Goal: Transaction & Acquisition: Purchase product/service

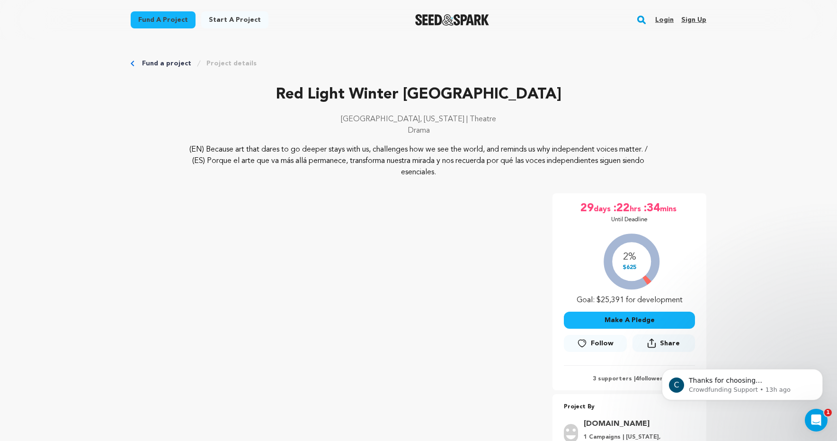
click at [603, 317] on button "Make A Pledge" at bounding box center [629, 320] width 131 height 17
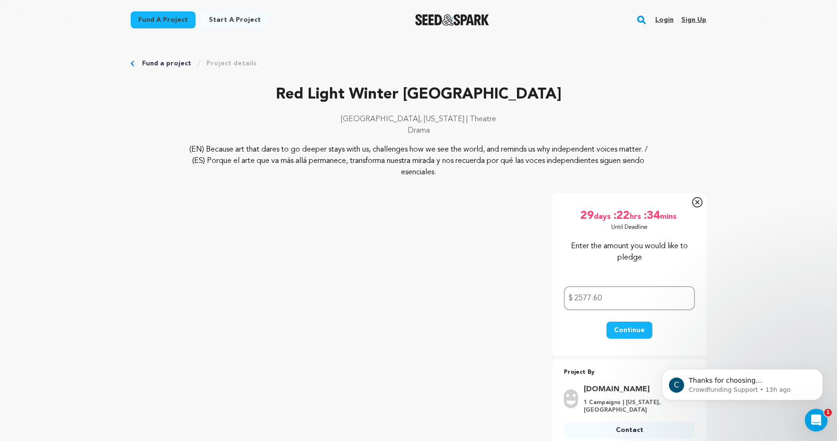
click at [629, 327] on button "Continue" at bounding box center [630, 329] width 46 height 17
type input "2577"
click at [625, 328] on button "Continue" at bounding box center [630, 329] width 46 height 17
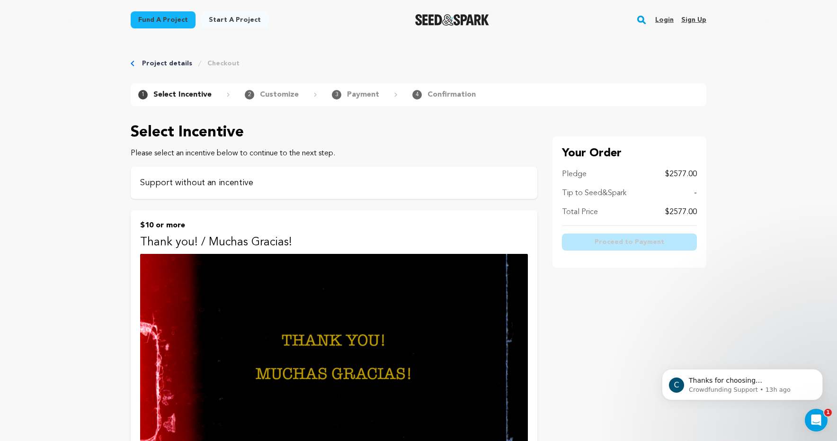
click at [285, 183] on p "Support without an incentive" at bounding box center [334, 182] width 388 height 13
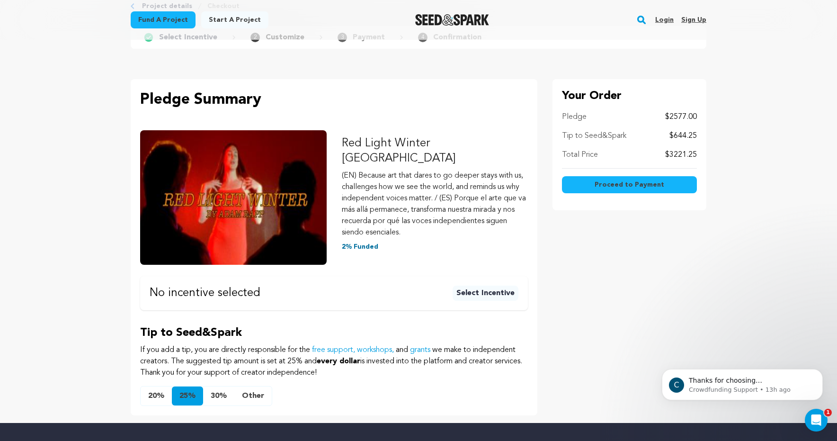
scroll to position [65, 0]
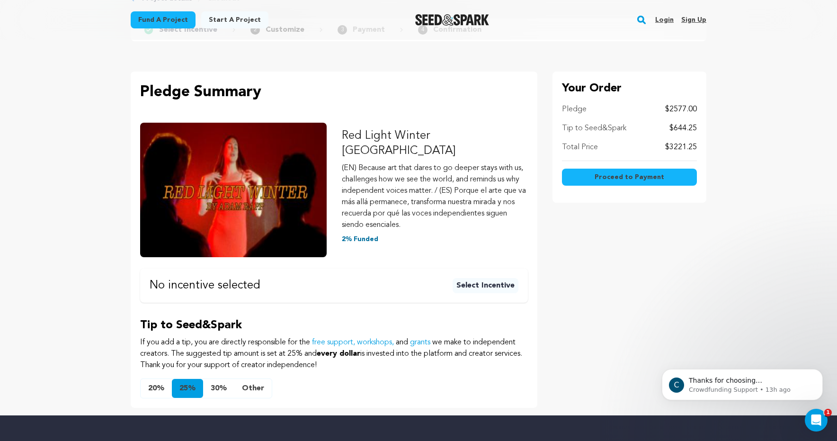
click at [253, 379] on button "Other" at bounding box center [252, 388] width 37 height 19
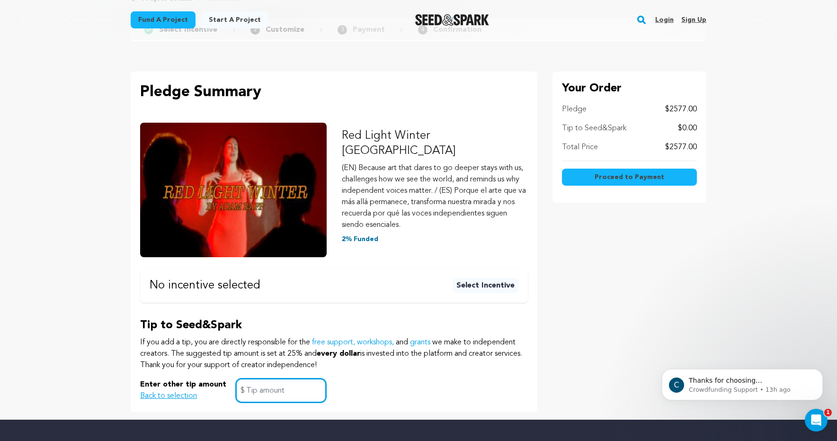
click at [260, 379] on input "text" at bounding box center [281, 390] width 90 height 24
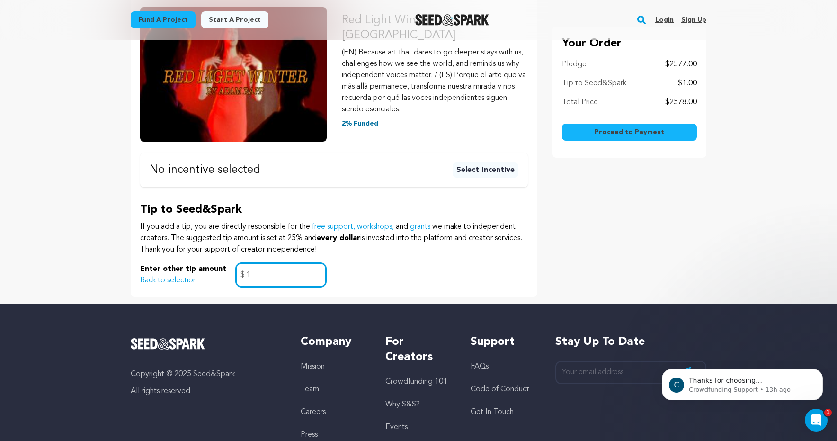
scroll to position [199, 0]
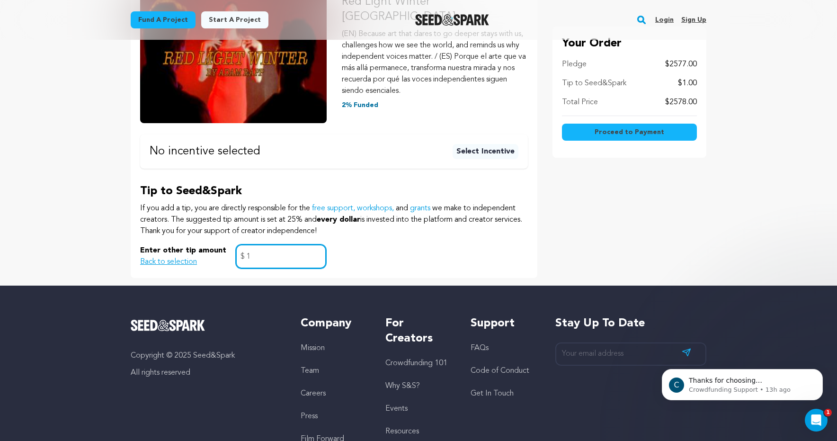
type input "1"
click at [639, 131] on span "Proceed to Payment" at bounding box center [630, 131] width 70 height 9
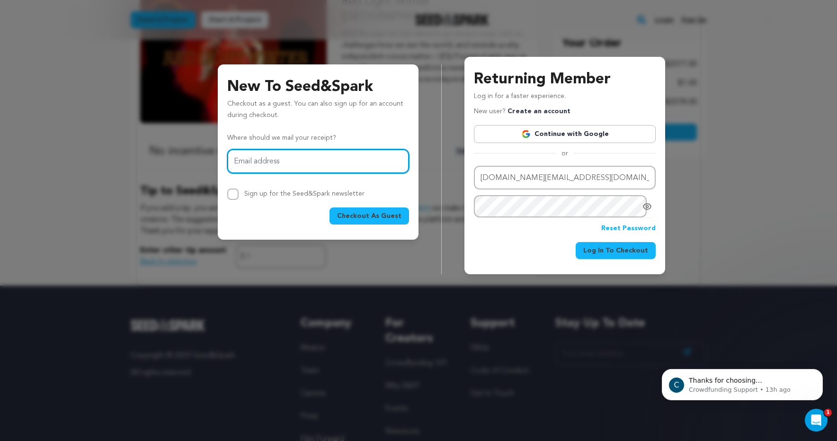
click at [336, 162] on input "Email address" at bounding box center [318, 161] width 182 height 24
click at [337, 162] on input "Email address" at bounding box center [318, 161] width 182 height 24
click at [302, 117] on p "Checkout as a guest. You can also sign up for an account during checkout." at bounding box center [318, 111] width 182 height 27
click at [316, 165] on input "Email address" at bounding box center [318, 161] width 182 height 24
type input "orts.helena@"
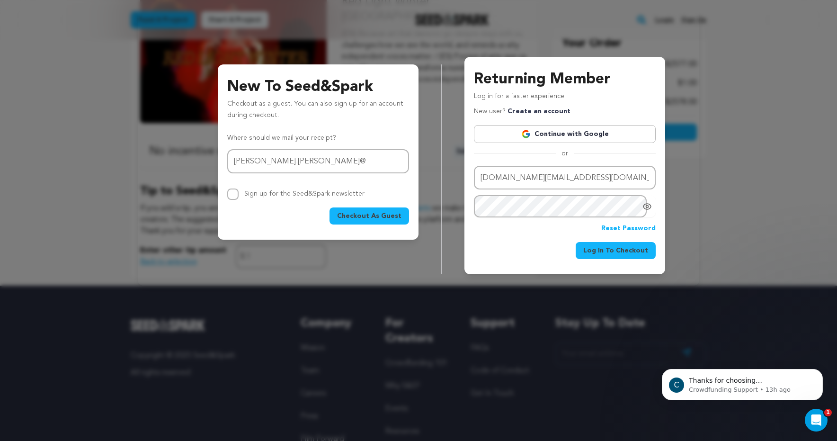
click at [518, 137] on link "Continue with Google" at bounding box center [565, 134] width 182 height 18
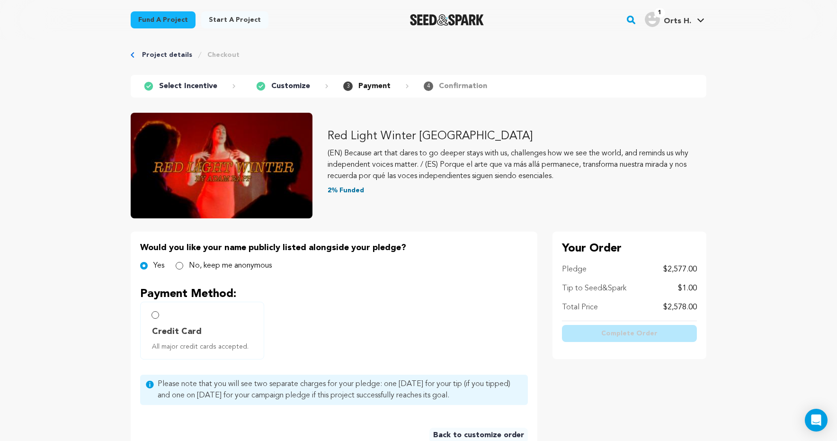
scroll to position [21, 0]
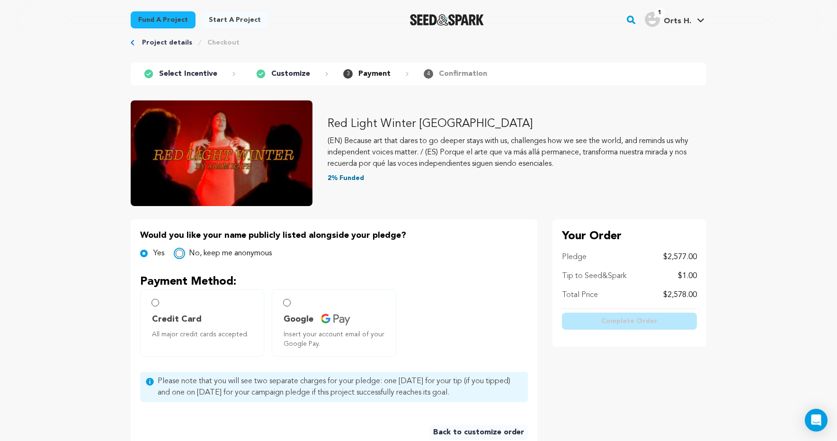
click at [179, 252] on input "No, keep me anonymous" at bounding box center [180, 254] width 8 height 8
radio input "true"
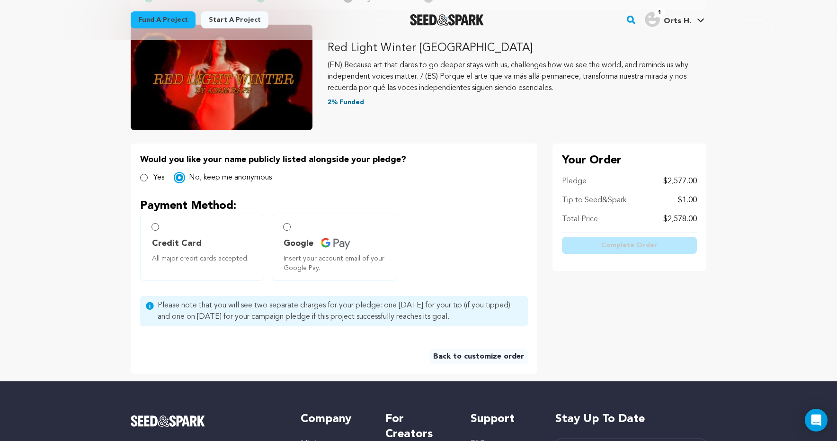
scroll to position [100, 0]
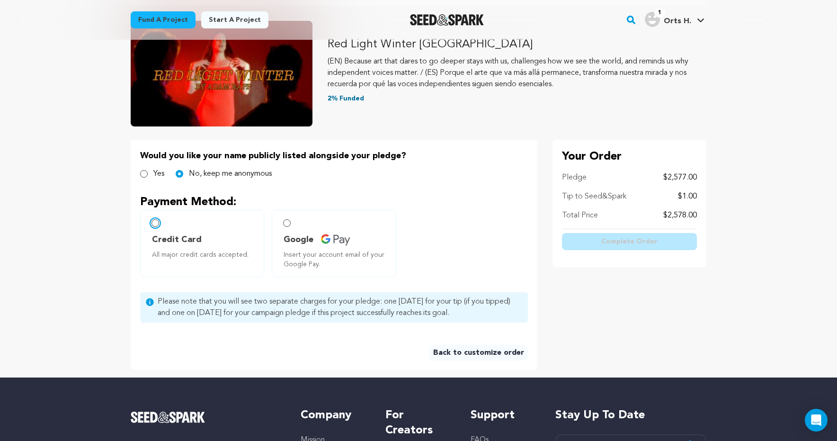
click at [155, 226] on input "Credit Card All major credit cards accepted." at bounding box center [156, 223] width 8 height 8
radio input "false"
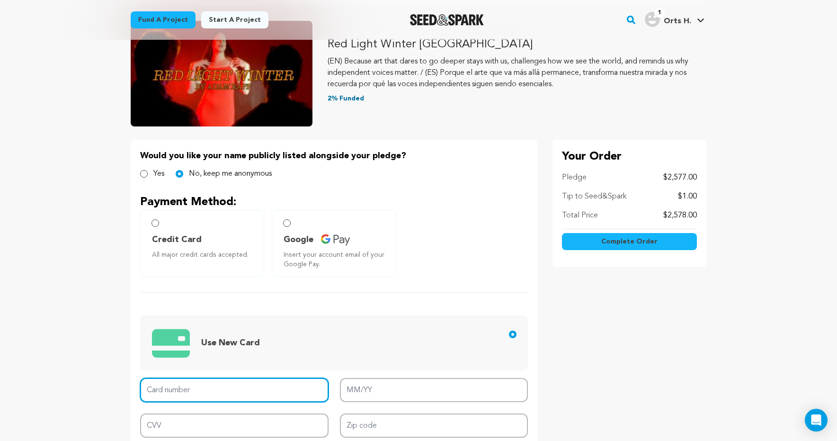
click at [190, 385] on input "Card number" at bounding box center [234, 390] width 188 height 24
type input "4815 8206 5099 5770"
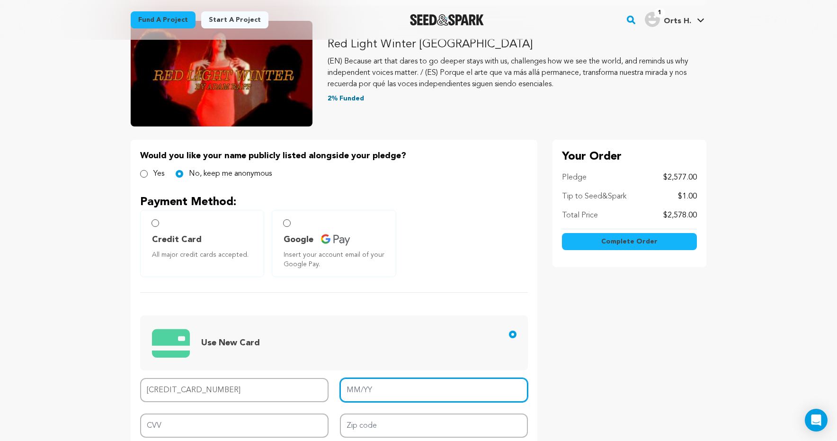
type input "06/30"
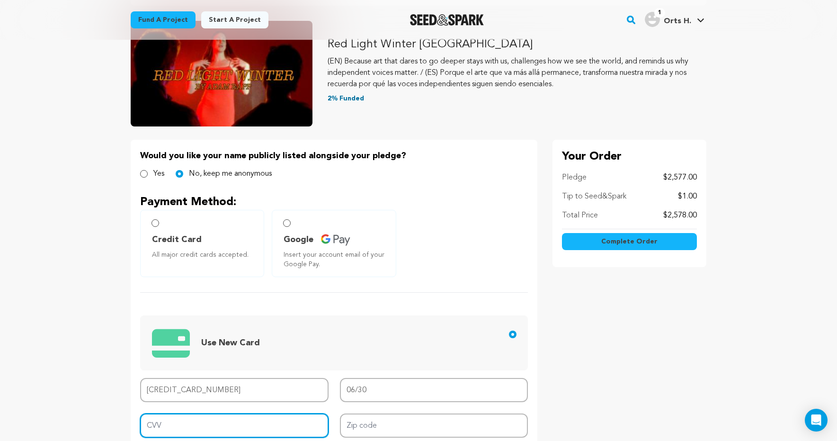
type input "692"
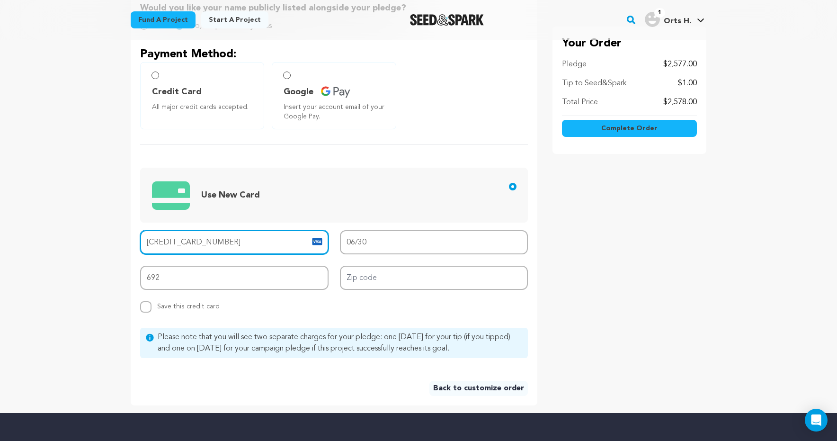
scroll to position [257, 0]
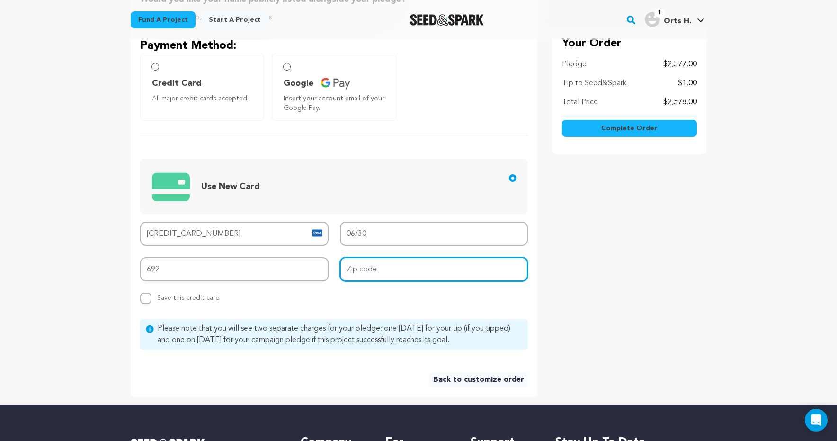
click at [384, 263] on input "Zip code" at bounding box center [434, 269] width 188 height 24
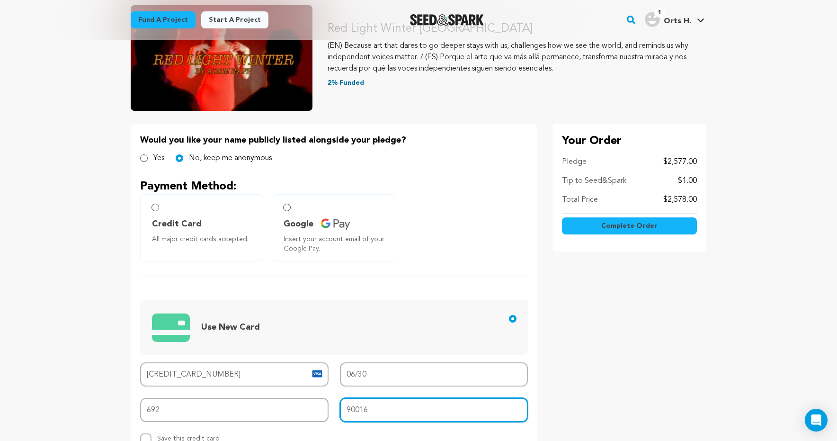
scroll to position [125, 0]
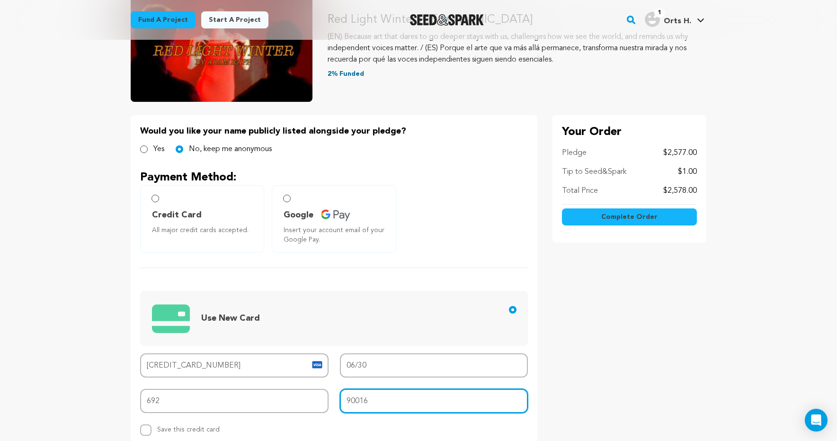
type input "90016"
click at [602, 216] on button "Complete Order" at bounding box center [629, 216] width 135 height 17
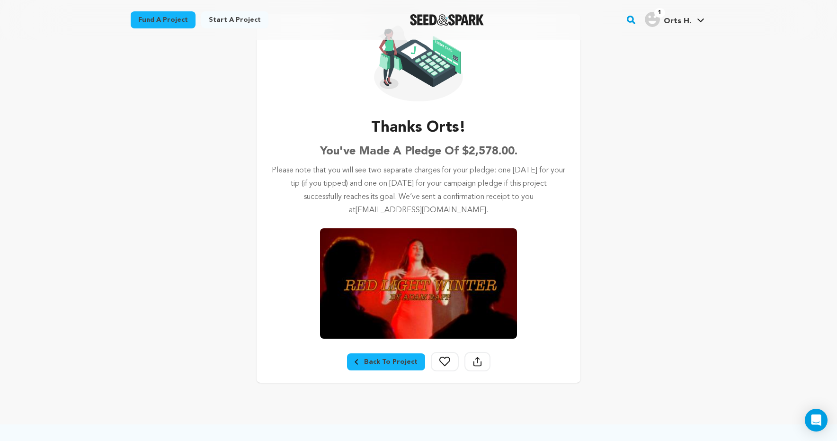
scroll to position [71, 0]
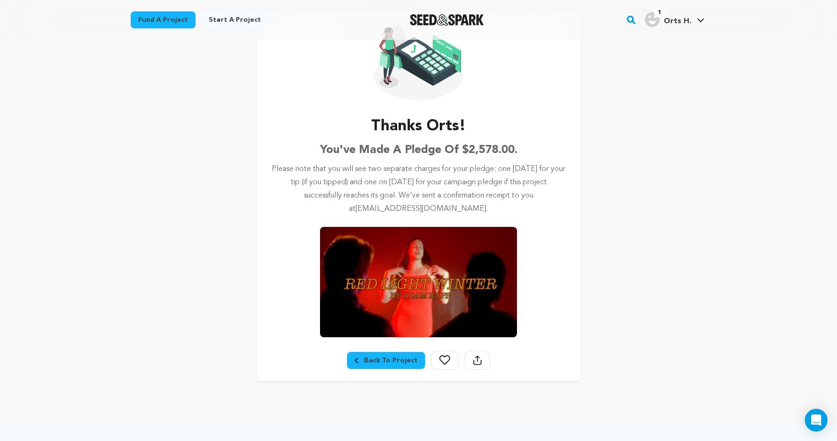
click at [375, 358] on div "Back To Project" at bounding box center [386, 360] width 63 height 9
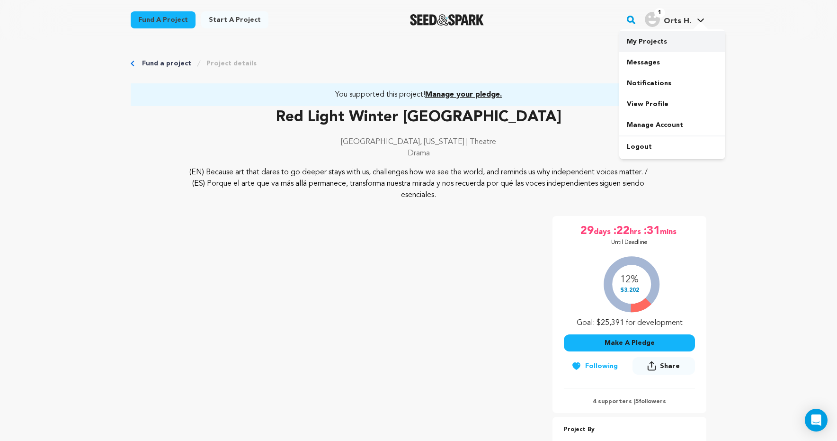
click at [649, 42] on link "My Projects" at bounding box center [672, 41] width 106 height 21
